Goal: Information Seeking & Learning: Find specific fact

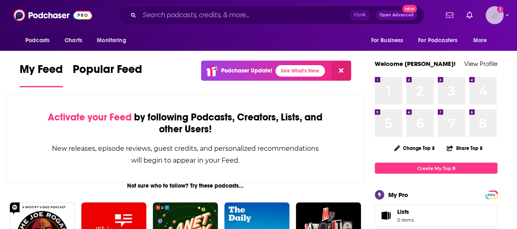
click at [498, 23] on div "Logged in as carlosrosario" at bounding box center [495, 15] width 18 height 18
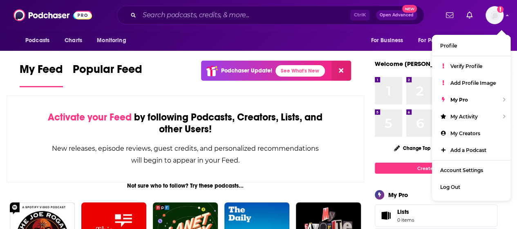
click at [321, 39] on div "Podcasts Charts Monitoring For Business For Podcasters More" at bounding box center [258, 40] width 517 height 20
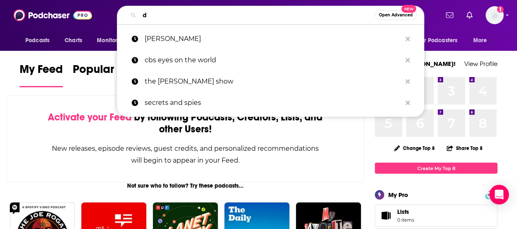
click at [264, 9] on input "d" at bounding box center [257, 15] width 236 height 13
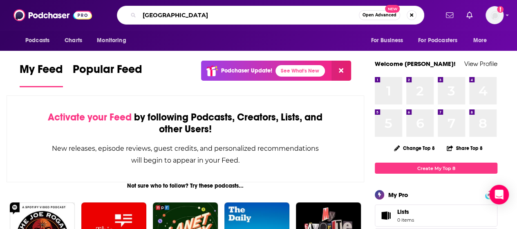
type input "[GEOGRAPHIC_DATA]"
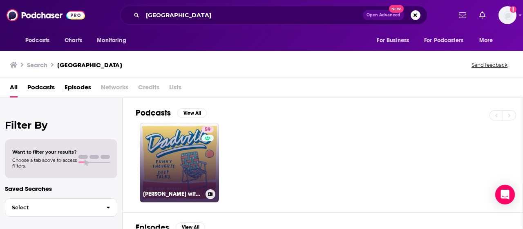
click at [179, 138] on link "59 Dadville with [PERSON_NAME] and [PERSON_NAME]" at bounding box center [179, 162] width 79 height 79
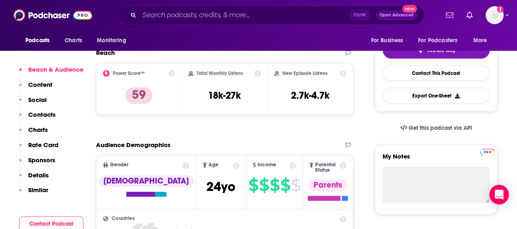
scroll to position [192, 0]
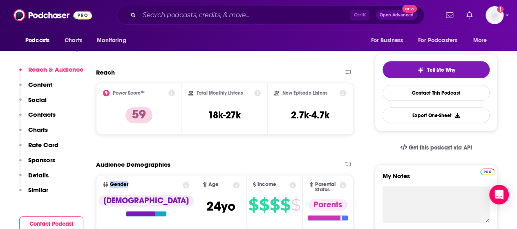
scroll to position [160, 0]
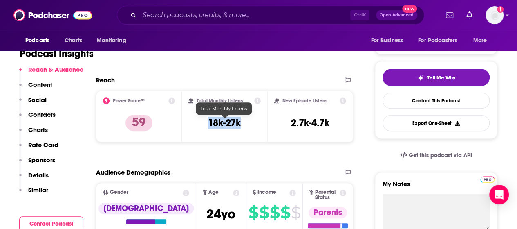
drag, startPoint x: 246, startPoint y: 123, endPoint x: 204, endPoint y: 124, distance: 42.1
click at [204, 124] on div "Total Monthly Listens 18k-27k" at bounding box center [224, 116] width 73 height 38
copy h3 "18k-27k"
